Goal: Check status: Check status

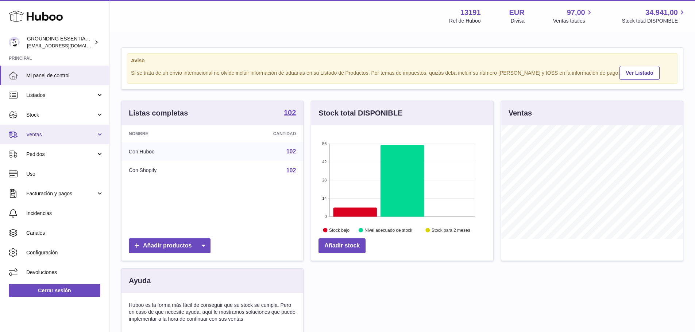
scroll to position [114, 182]
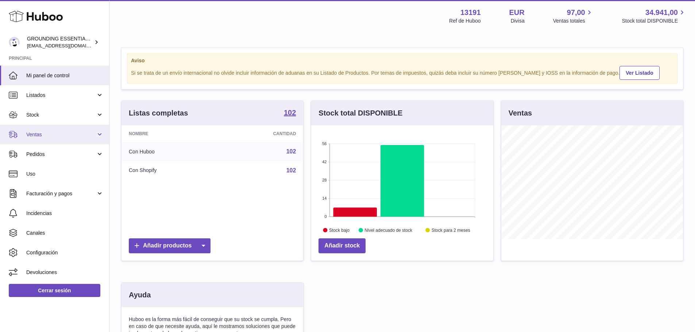
click at [50, 133] on span "Ventas" at bounding box center [61, 134] width 70 height 7
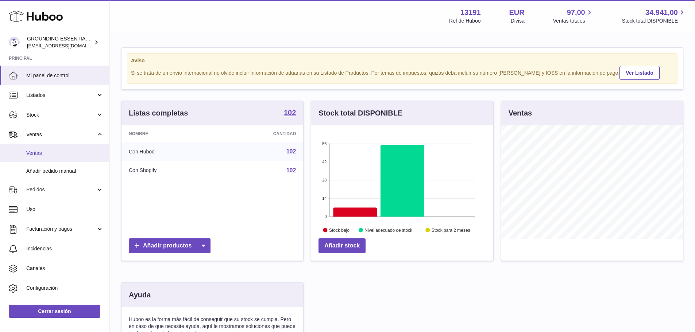
click at [47, 157] on link "Ventas" at bounding box center [54, 153] width 109 height 18
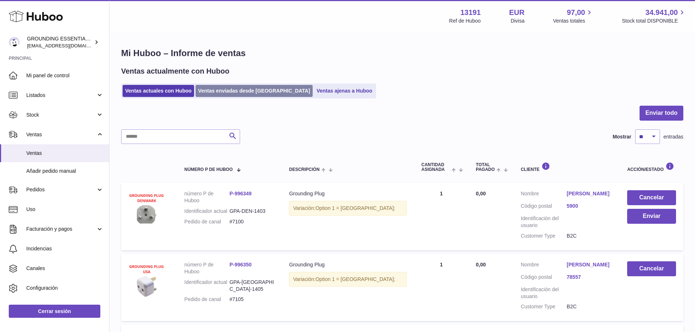
click at [236, 91] on link "Ventas enviadas desde [GEOGRAPHIC_DATA]" at bounding box center [253, 91] width 117 height 12
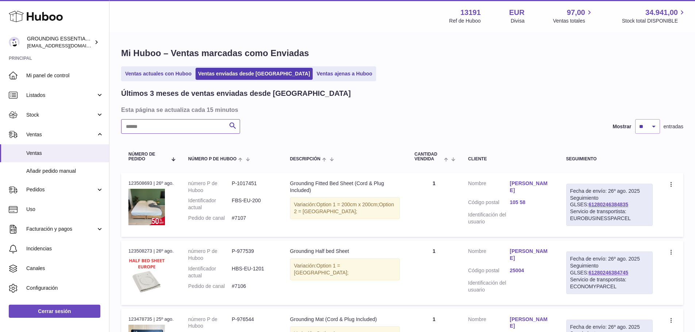
click at [175, 125] on input "text" at bounding box center [180, 126] width 119 height 15
paste input "**********"
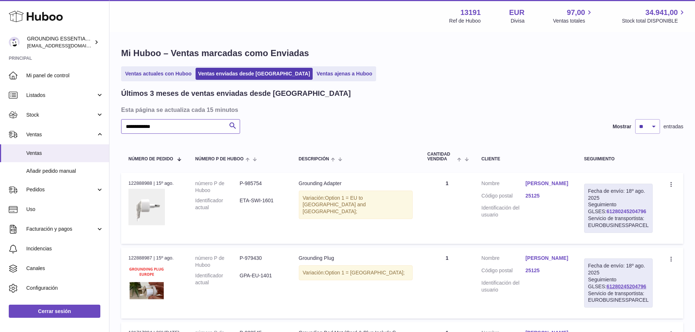
type input "**********"
drag, startPoint x: 617, startPoint y: 212, endPoint x: 589, endPoint y: 212, distance: 27.7
click at [589, 212] on td "Fecha de envío: 18º ago. 2025 Seguimiento GLSES: 61280245204796 Servicio de tra…" at bounding box center [618, 208] width 83 height 71
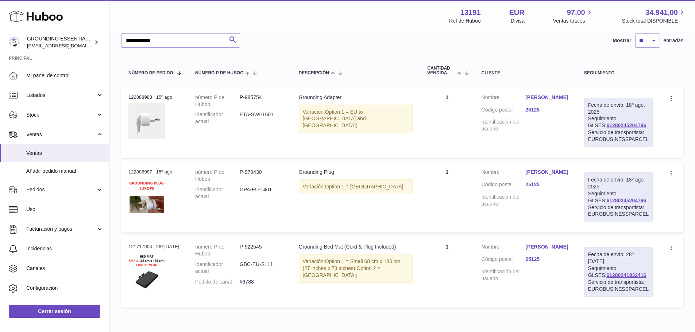
scroll to position [109, 0]
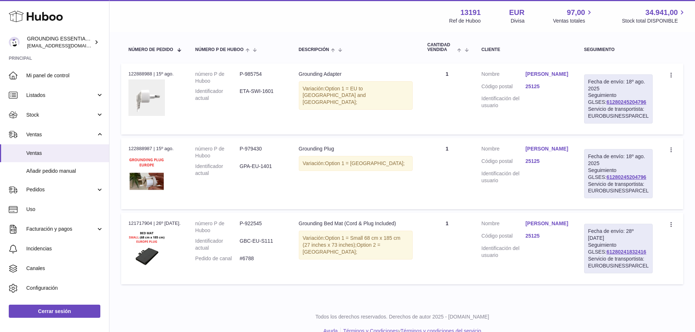
drag, startPoint x: 637, startPoint y: 264, endPoint x: 593, endPoint y: 267, distance: 44.2
click at [593, 267] on div "Fecha de envío: 28º [DATE] Seguimiento GLSES: 61280241832416 Servicio de transp…" at bounding box center [618, 248] width 69 height 49
copy link "61280241832416"
